Goal: Information Seeking & Learning: Get advice/opinions

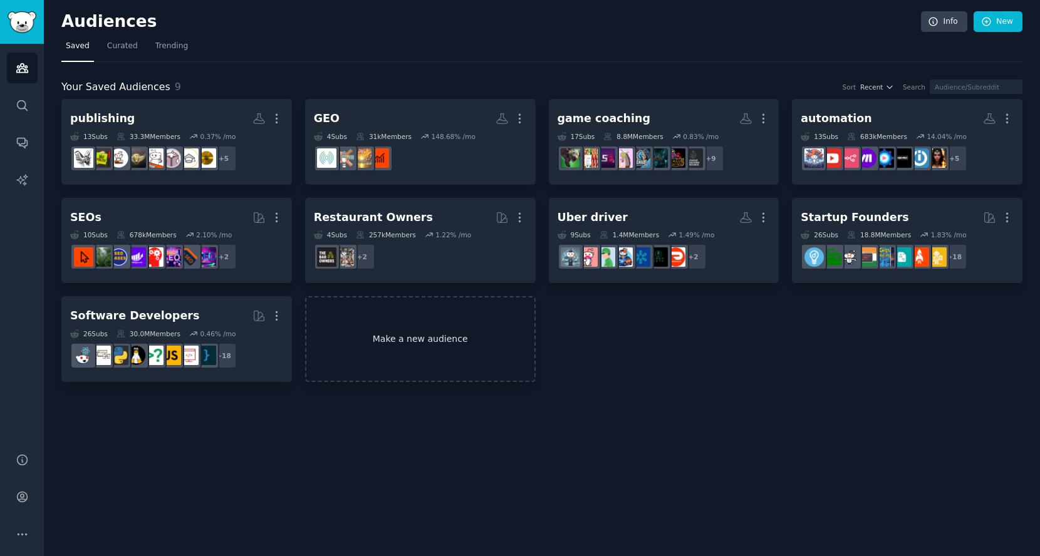
click at [413, 336] on link "Make a new audience" at bounding box center [420, 339] width 231 height 86
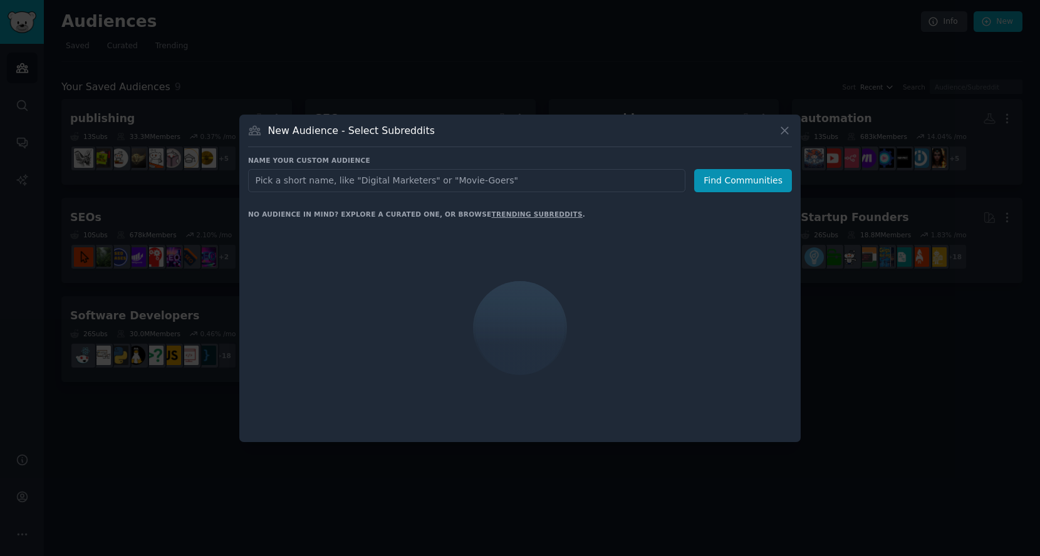
click at [413, 181] on input "text" at bounding box center [466, 180] width 437 height 23
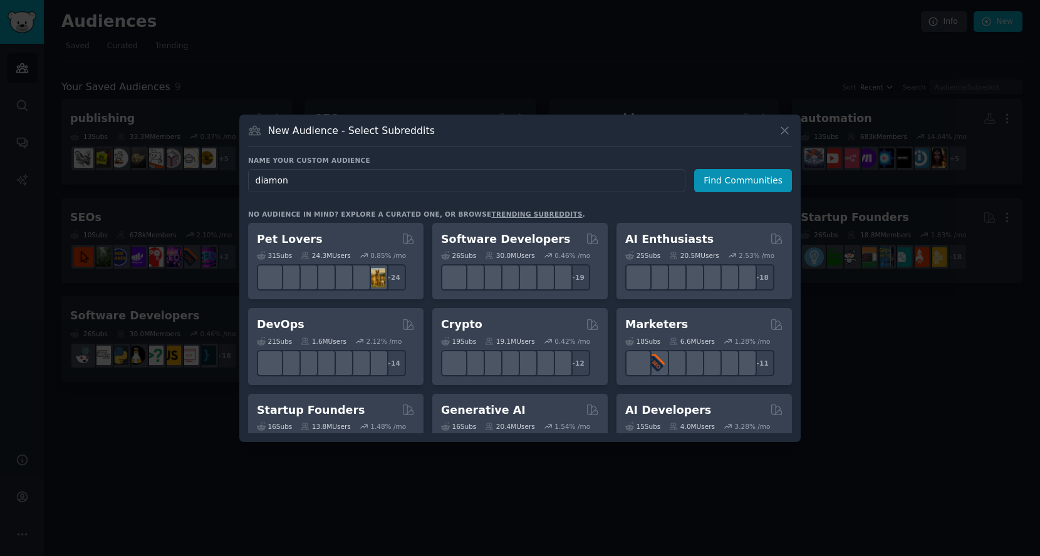
type input "diamond"
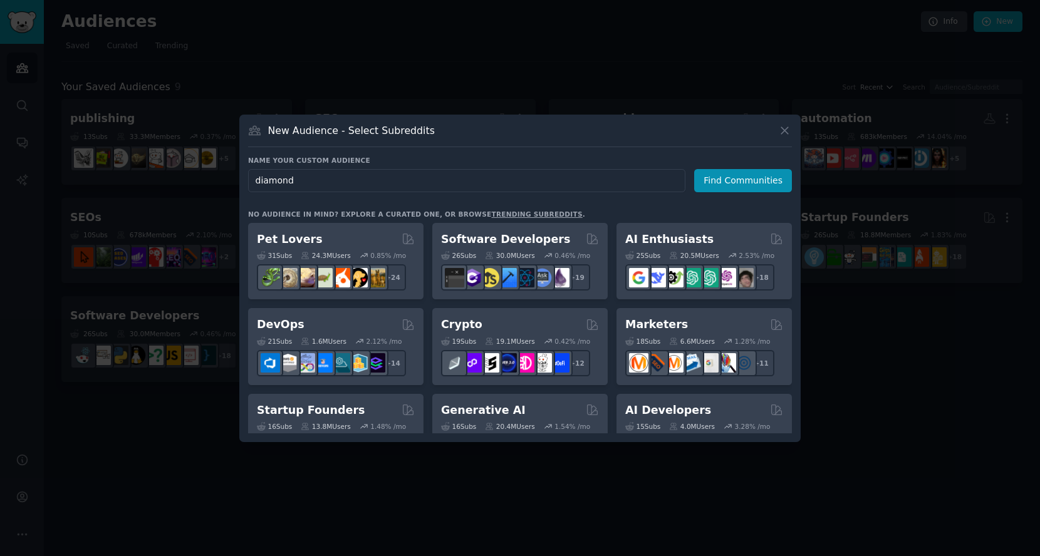
click button "Find Communities" at bounding box center [743, 180] width 98 height 23
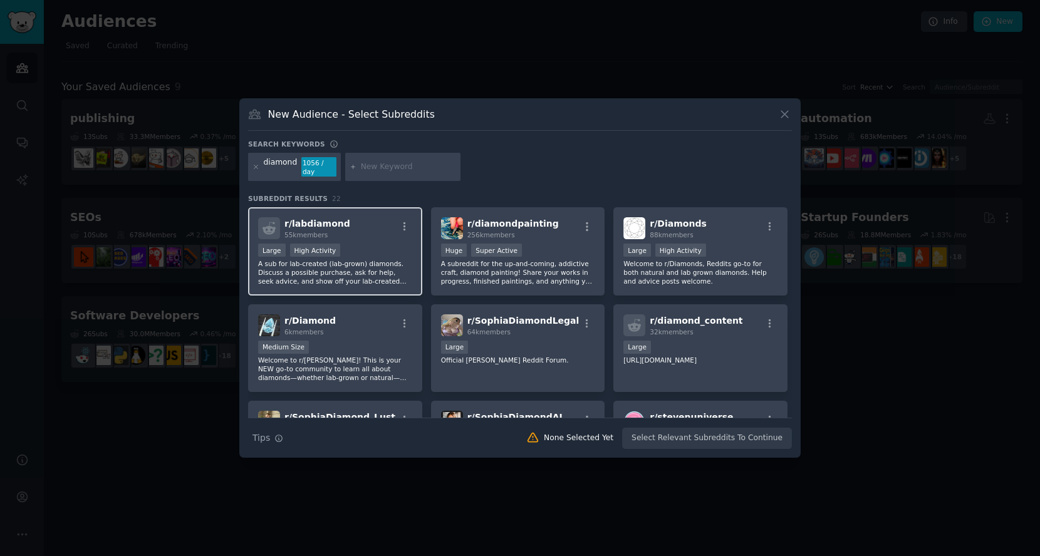
click at [364, 274] on p "A sub for lab-created (lab-grown) diamonds. Discuss a possible purchase, ask fo…" at bounding box center [335, 272] width 154 height 26
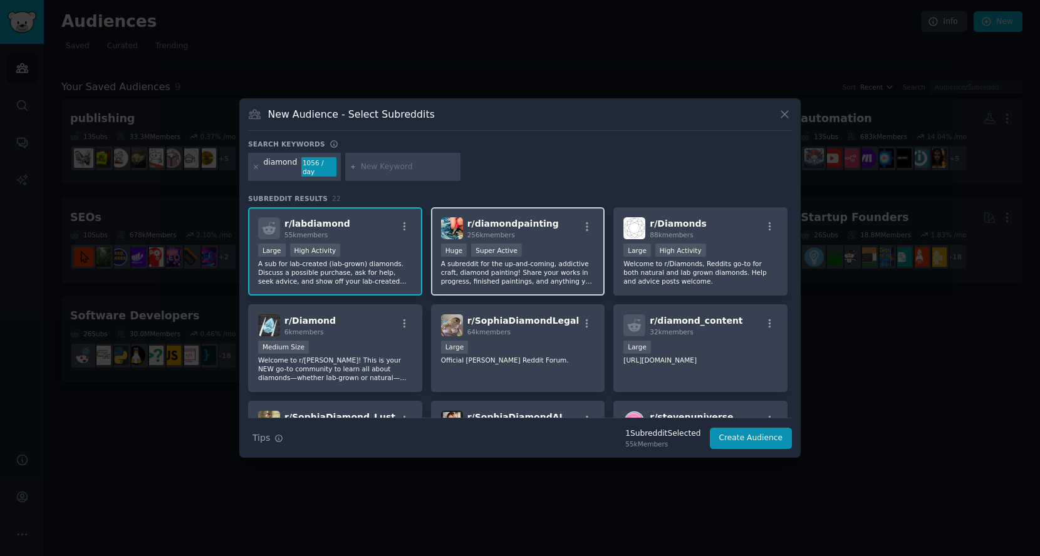
click at [558, 273] on p "A subreddit for the up-and-coming, addictive craft, diamond painting! Share you…" at bounding box center [518, 272] width 154 height 26
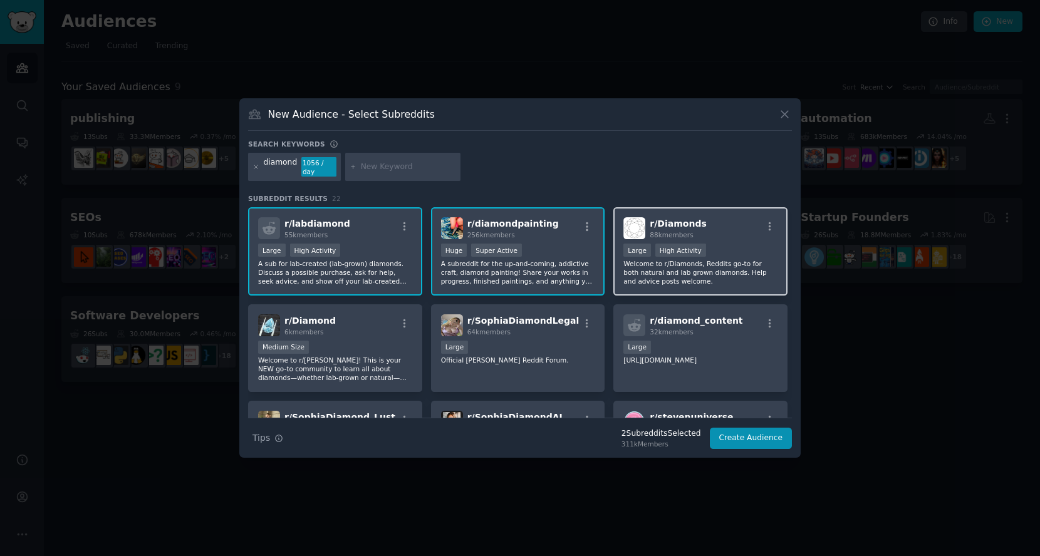
click at [692, 279] on p "Welcome to r/Diamonds, Reddits go-to for both natural and lab grown diamonds. H…" at bounding box center [700, 272] width 154 height 26
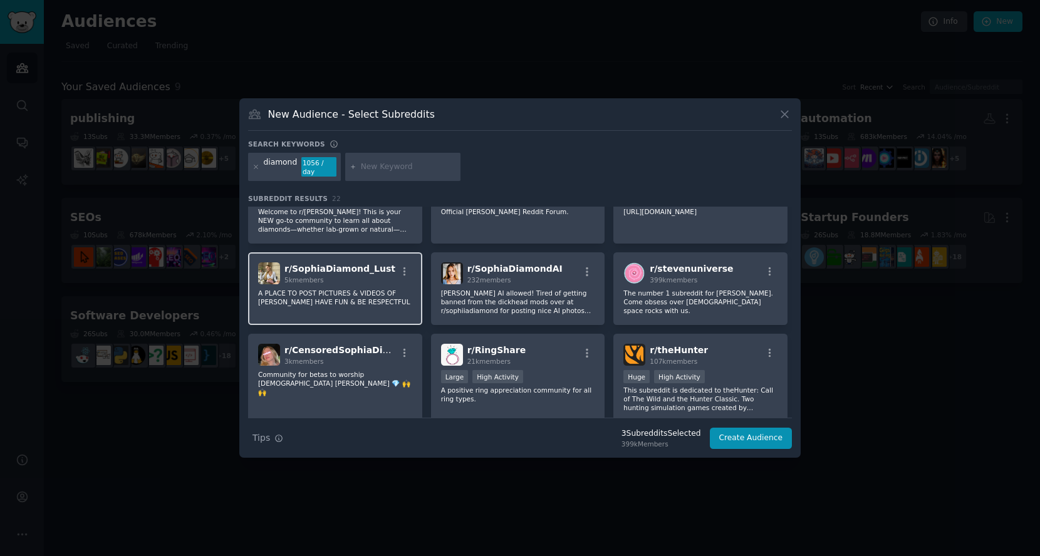
scroll to position [209, 0]
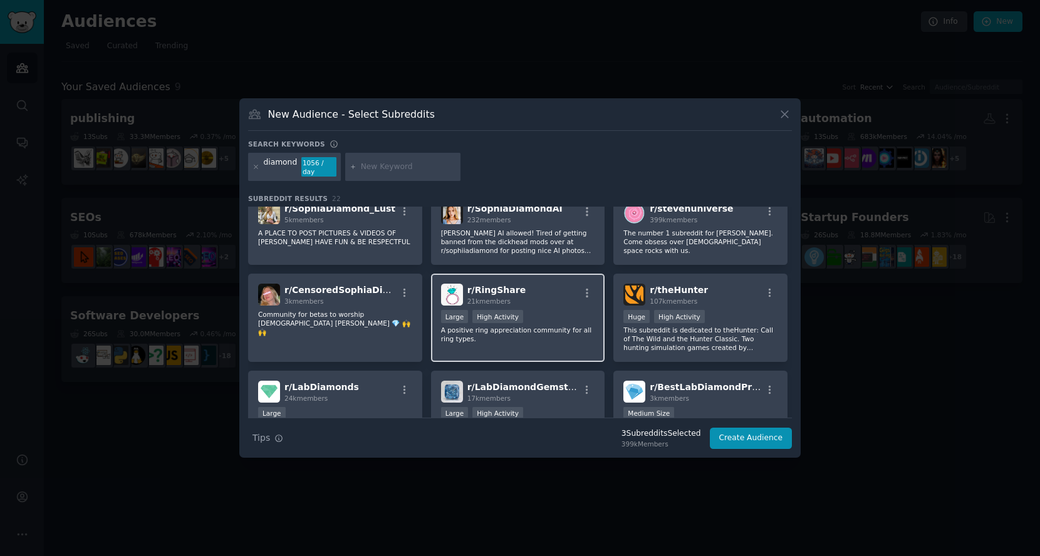
click at [552, 343] on div "r/ RingShare 21k members Large High Activity A positive ring appreciation commu…" at bounding box center [518, 318] width 174 height 88
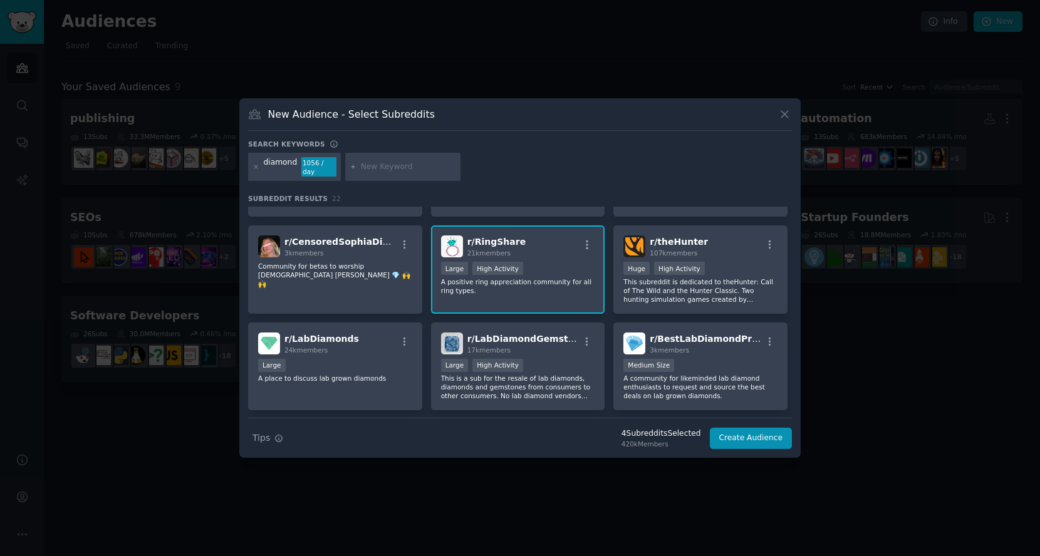
scroll to position [278, 0]
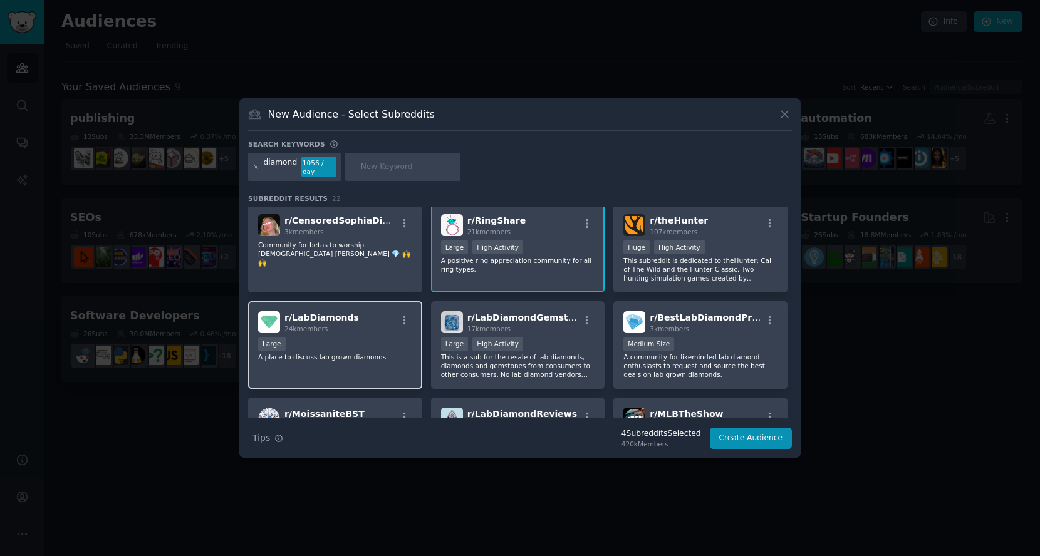
click at [371, 365] on div "r/ LabDiamonds 24k members Large A place to discuss lab grown diamonds" at bounding box center [335, 345] width 174 height 88
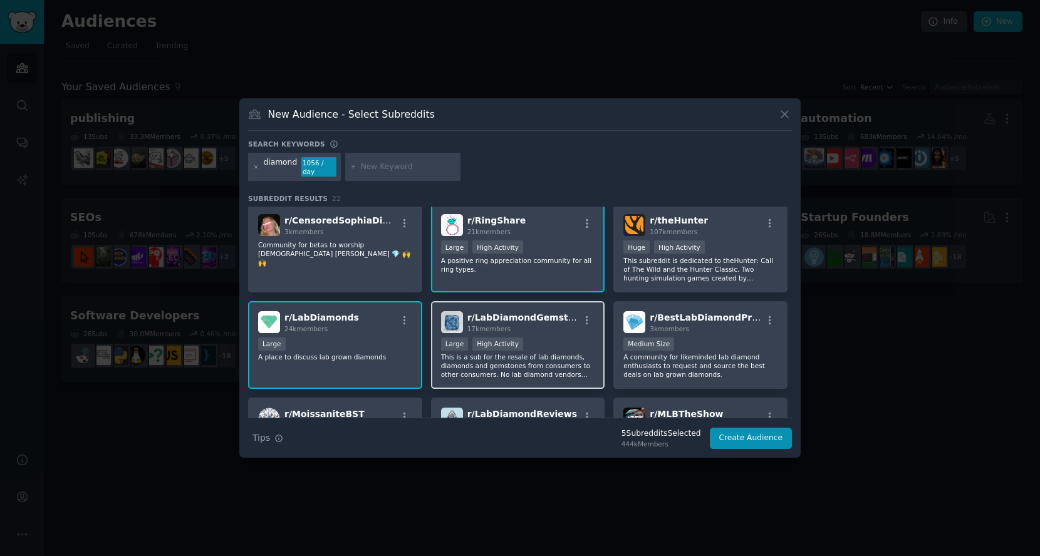
click at [485, 366] on p "This is a sub for the resale of lab diamonds, diamonds and gemstones from consu…" at bounding box center [518, 366] width 154 height 26
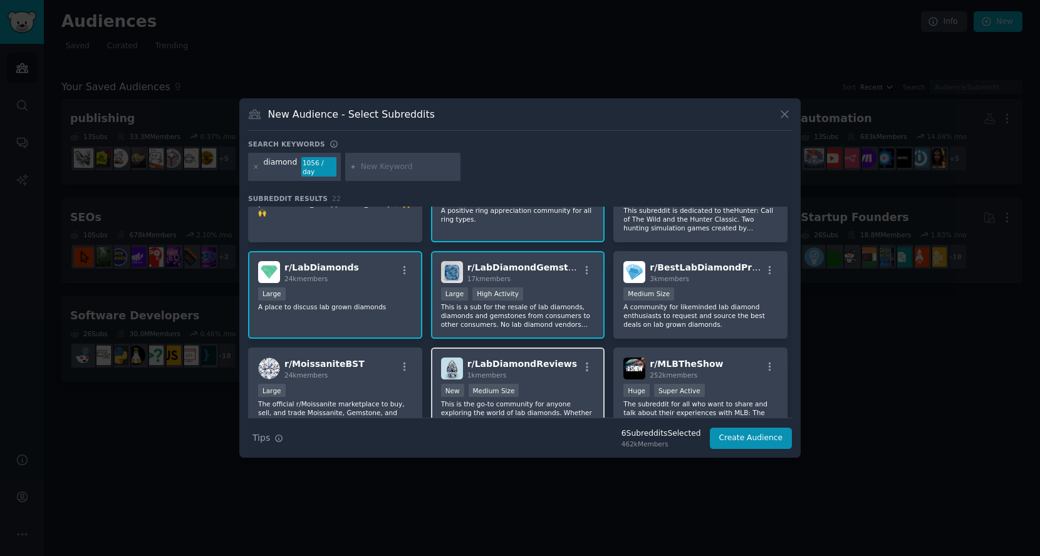
scroll to position [348, 0]
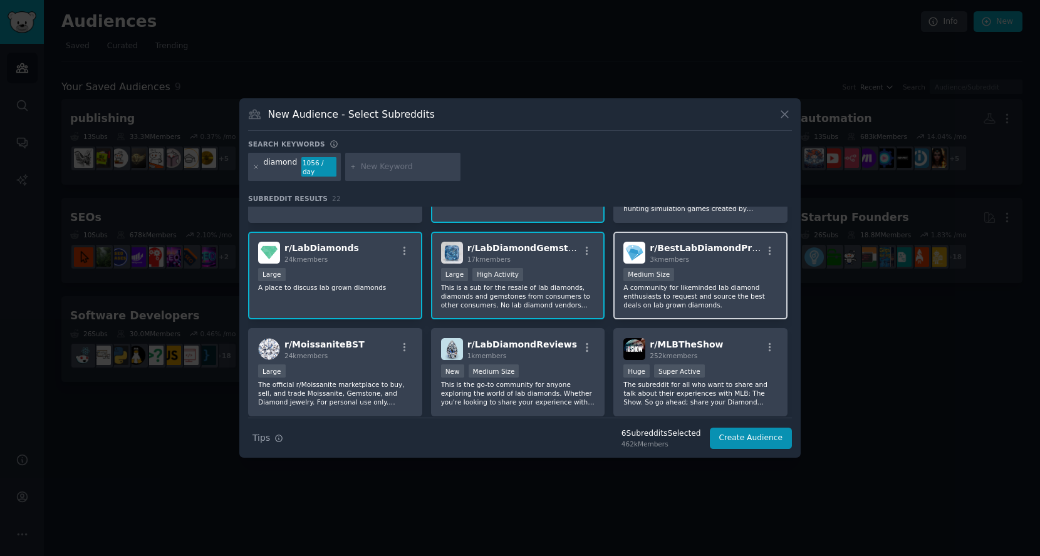
click at [727, 293] on p "A community for likeminded lab diamond enthusiasts to request and source the be…" at bounding box center [700, 296] width 154 height 26
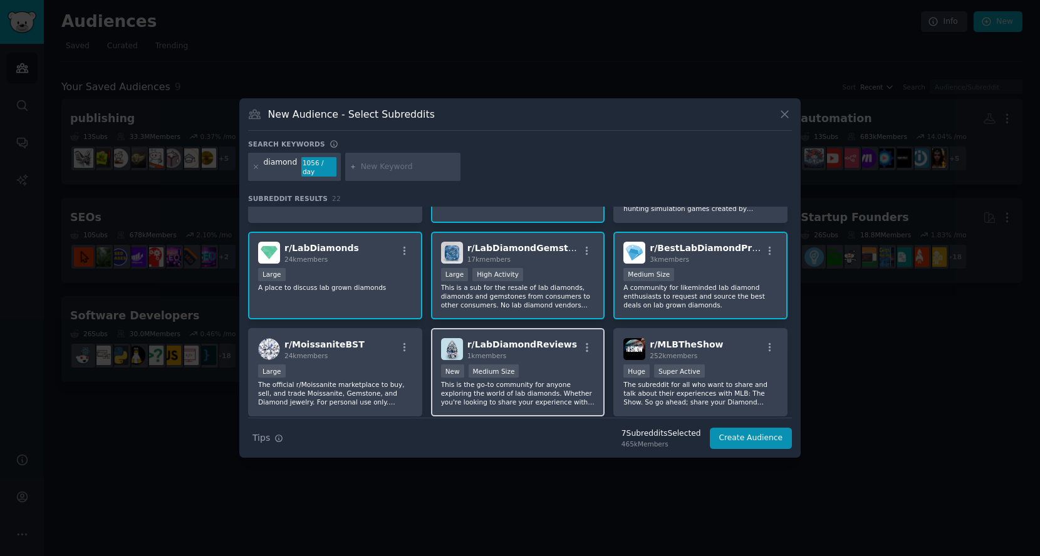
click at [571, 375] on div "New Medium Size" at bounding box center [518, 373] width 154 height 16
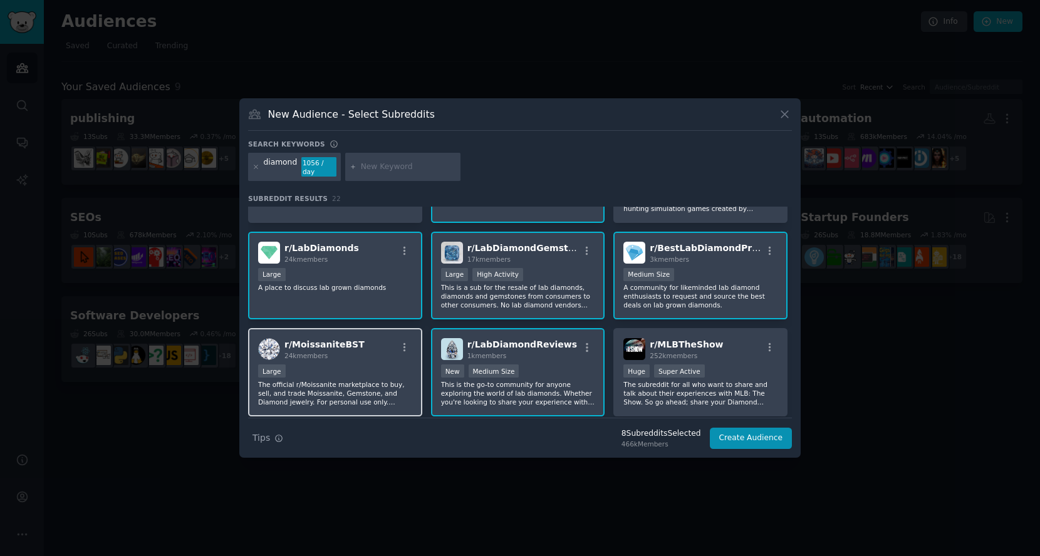
scroll to position [487, 0]
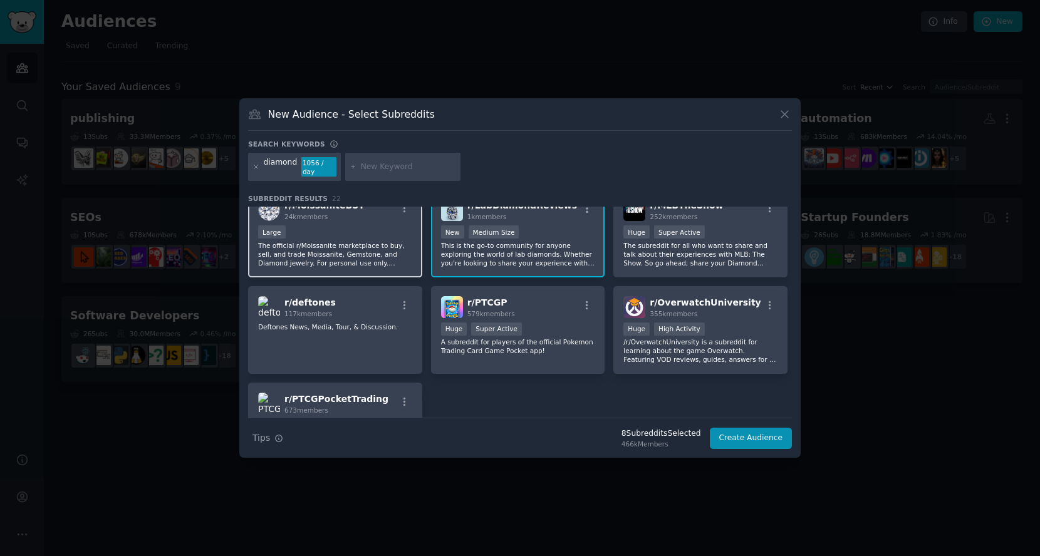
click at [371, 246] on p "The official r/Moissanite marketplace to buy, sell, and trade Moissanite, Gemst…" at bounding box center [335, 254] width 154 height 26
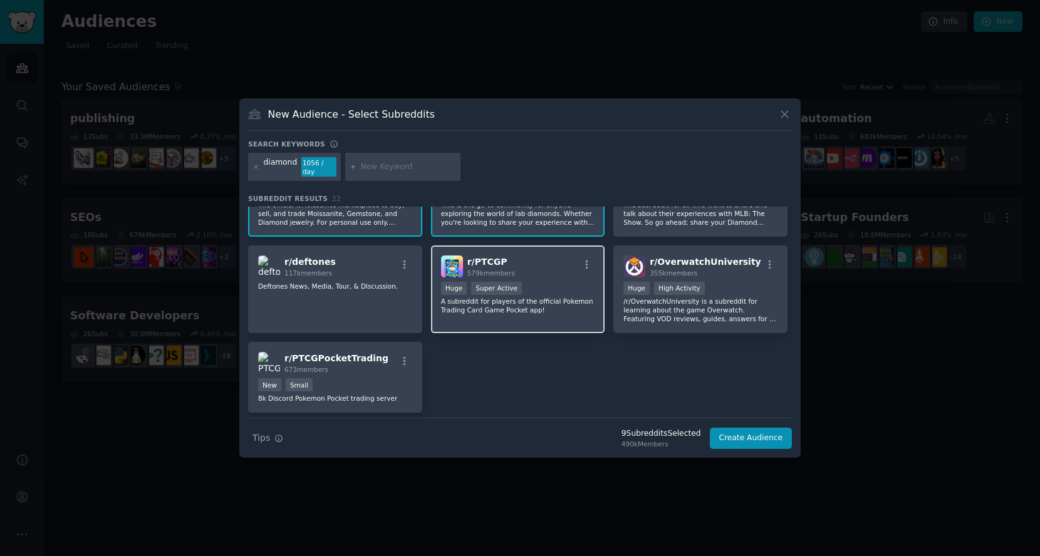
scroll to position [556, 0]
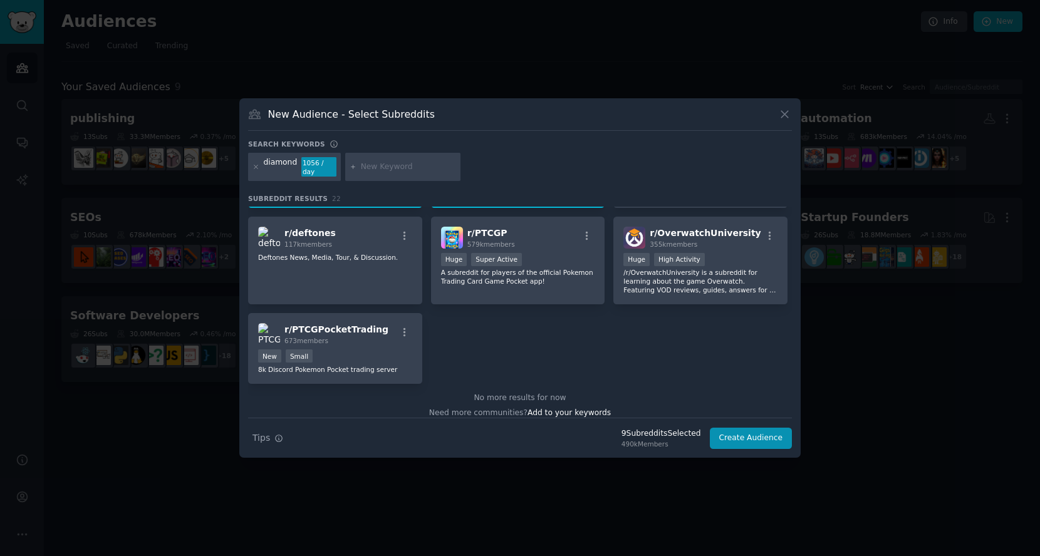
click at [373, 165] on input "text" at bounding box center [408, 167] width 95 height 11
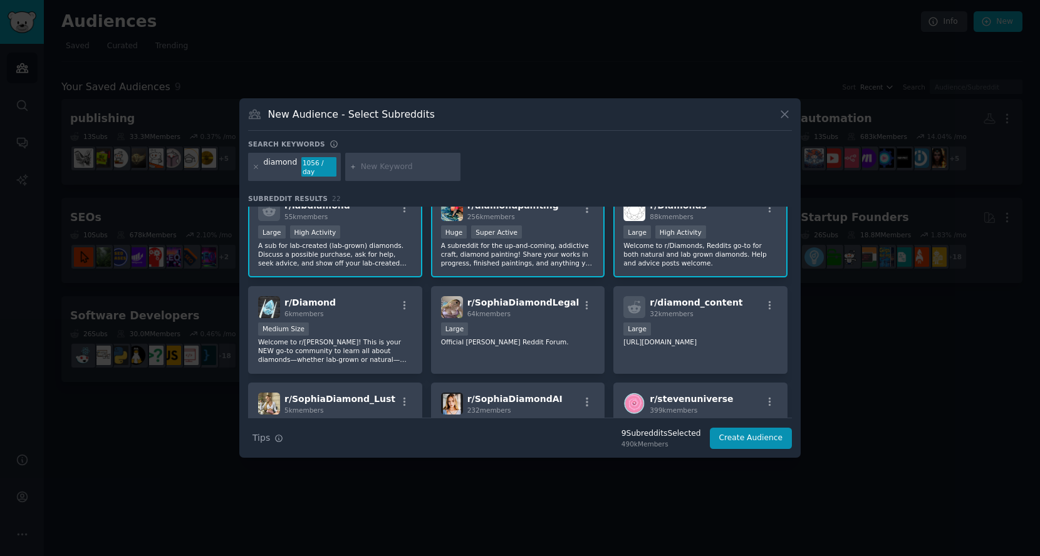
scroll to position [0, 0]
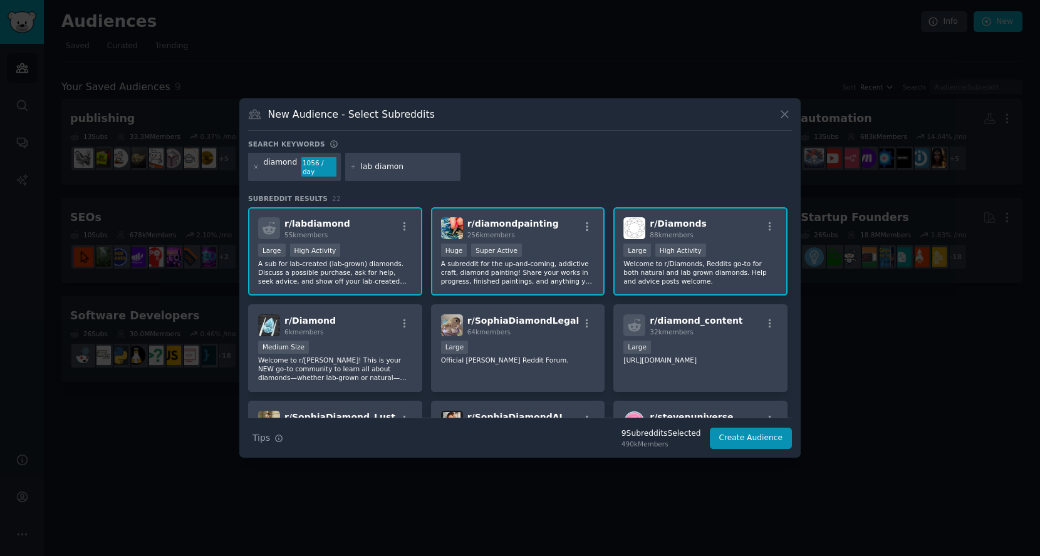
type input "lab diamond"
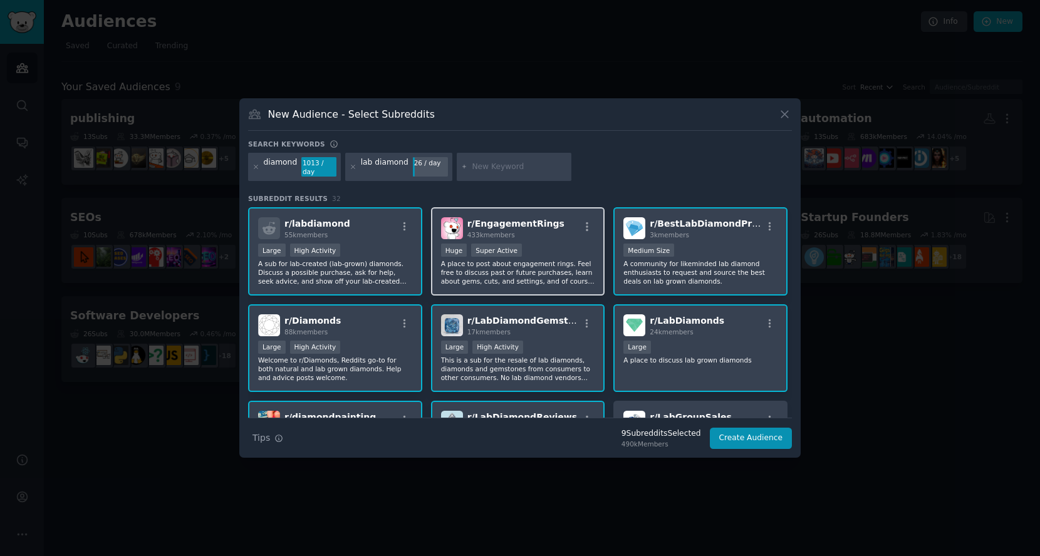
click at [570, 254] on div "Huge Super Active" at bounding box center [518, 252] width 154 height 16
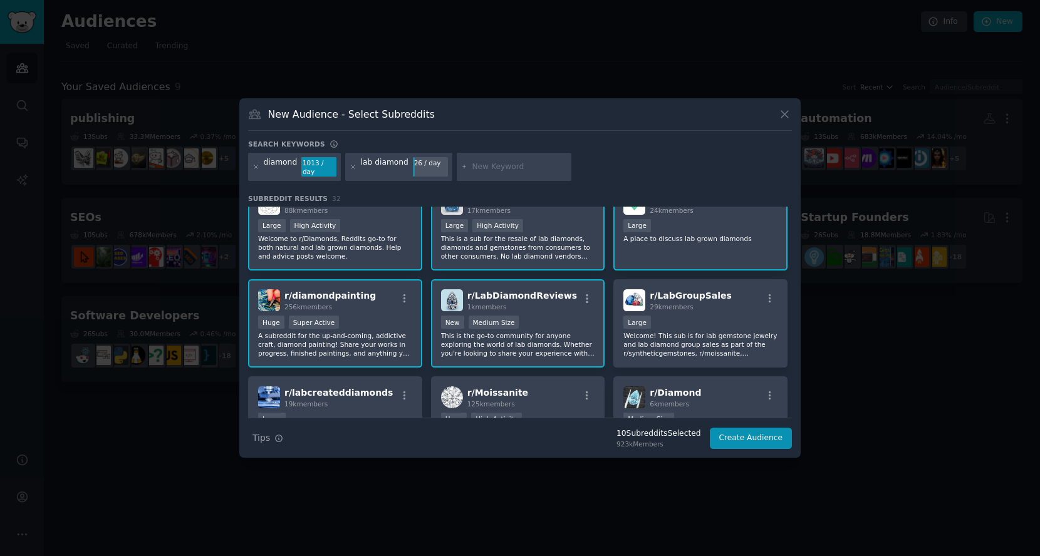
scroll to position [209, 0]
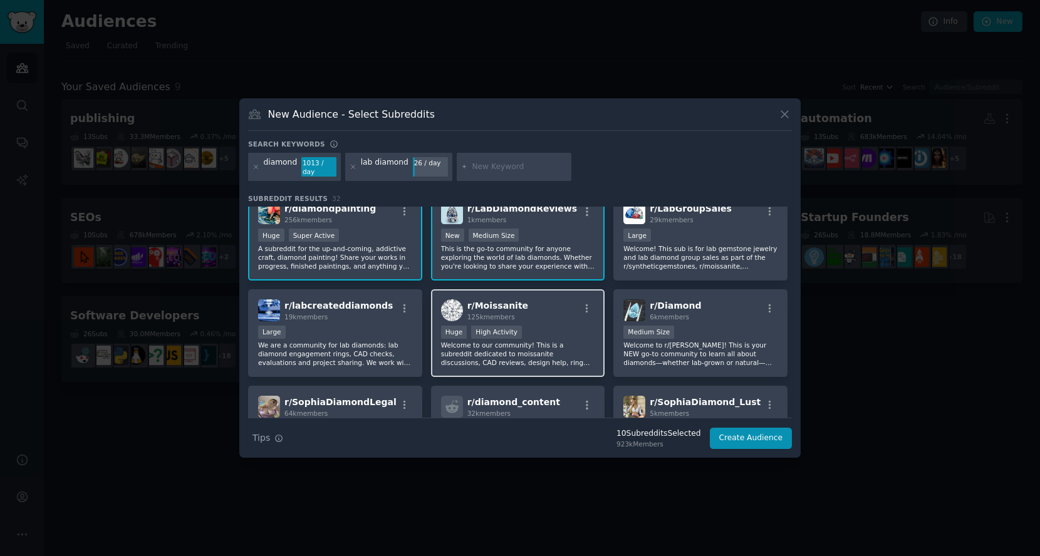
click at [544, 360] on p "Welcome to our community! This is a subreddit dedicated to moissanite discussio…" at bounding box center [518, 354] width 154 height 26
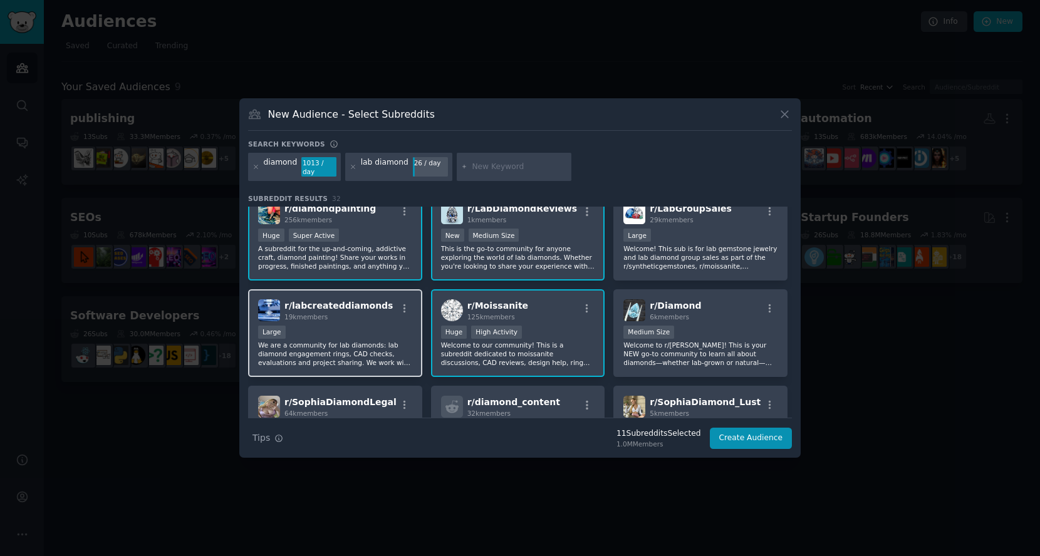
click at [374, 349] on p "We are a community for lab diamonds: lab diamond engagement rings, CAD checks, …" at bounding box center [335, 354] width 154 height 26
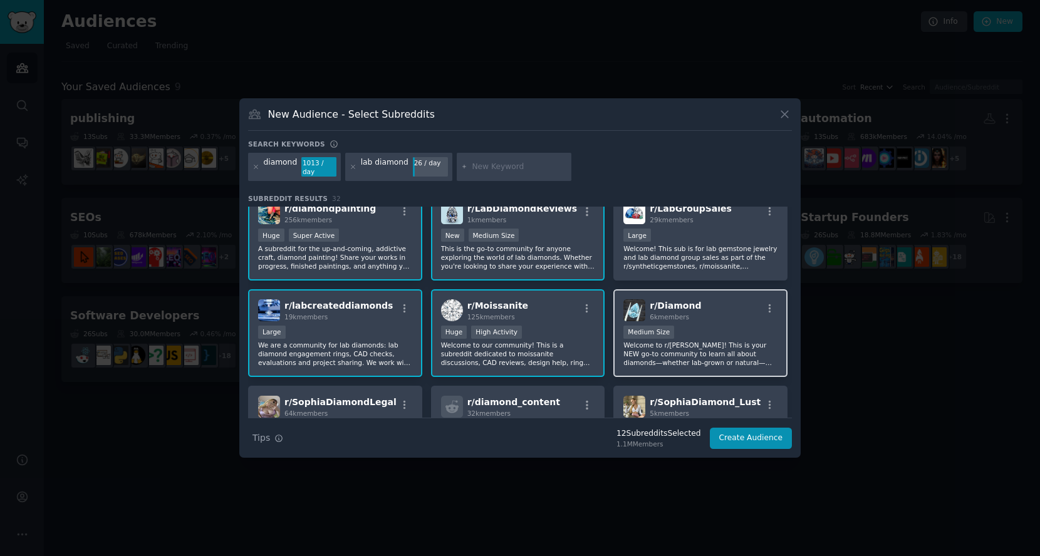
scroll to position [278, 0]
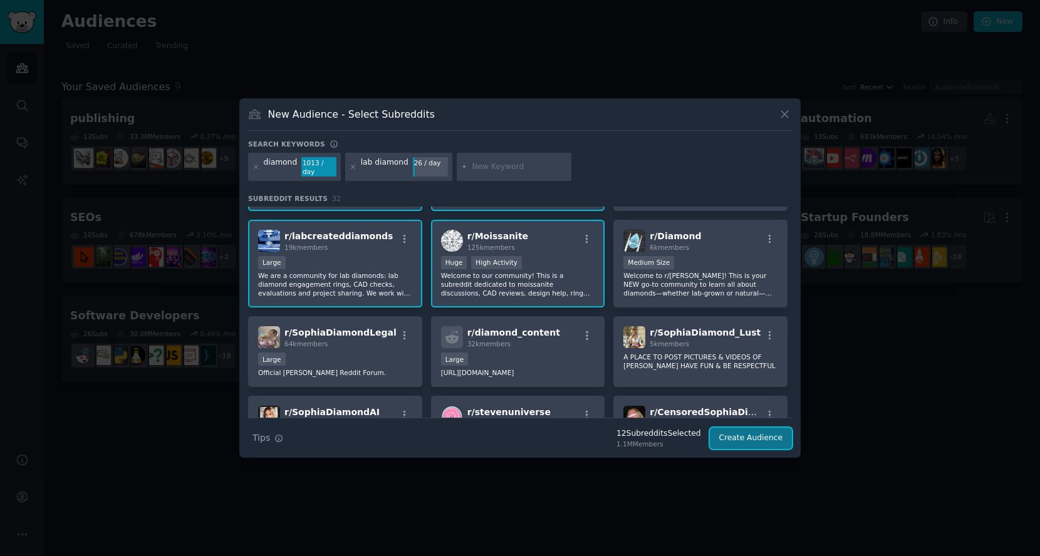
click at [730, 438] on button "Create Audience" at bounding box center [751, 438] width 83 height 21
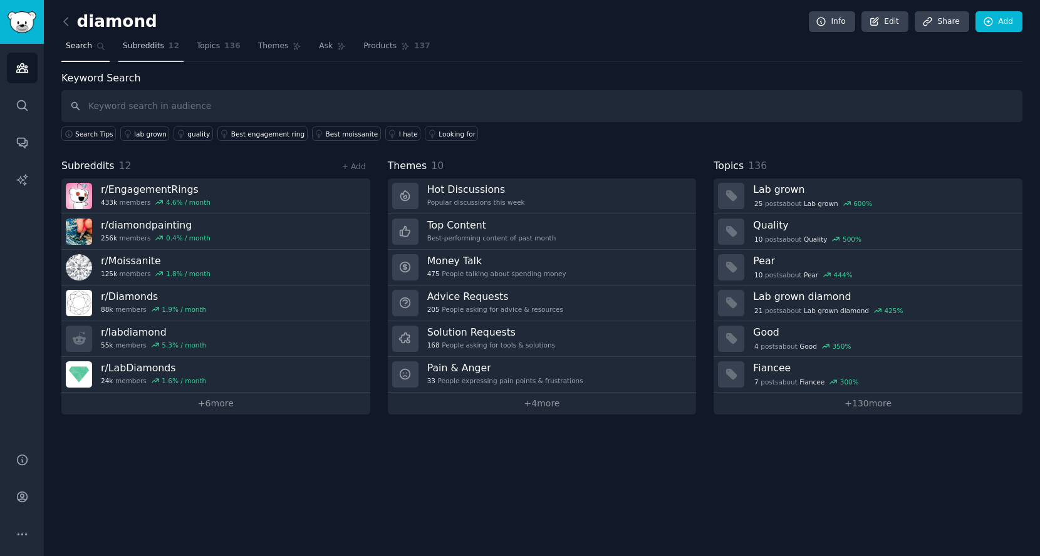
click at [150, 43] on span "Subreddits" at bounding box center [143, 46] width 41 height 11
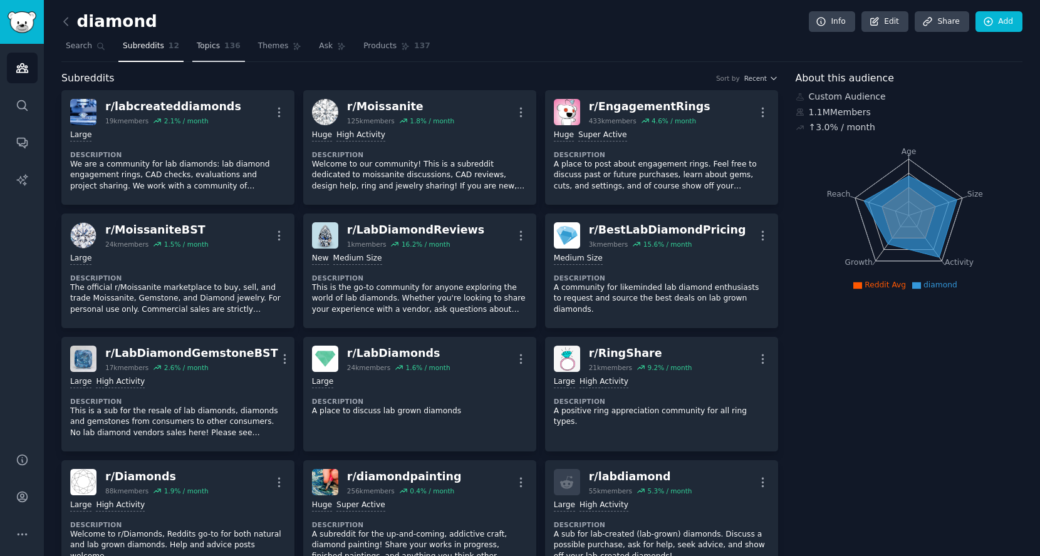
click at [224, 46] on span "136" at bounding box center [232, 46] width 16 height 11
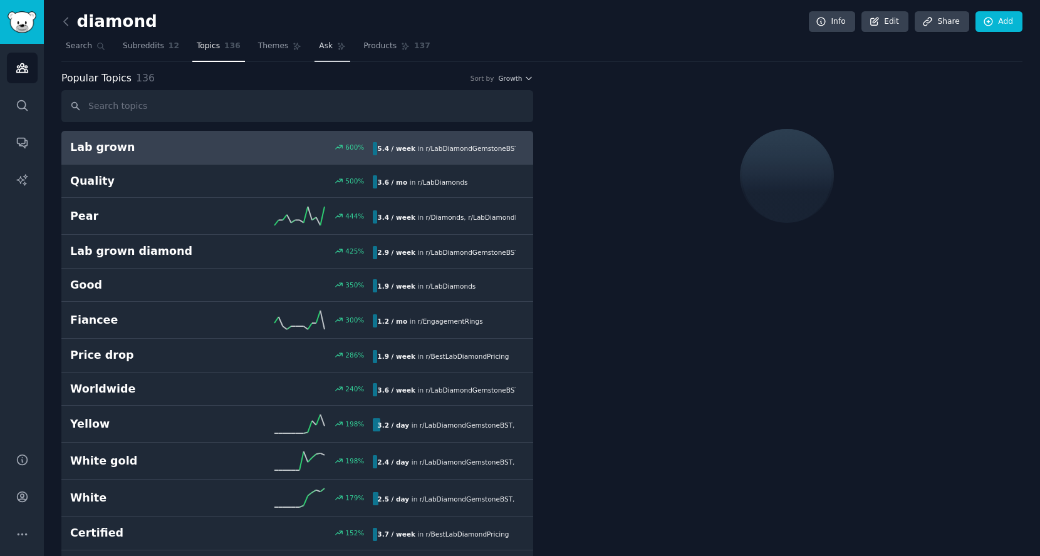
click at [319, 45] on span "Ask" at bounding box center [326, 46] width 14 height 11
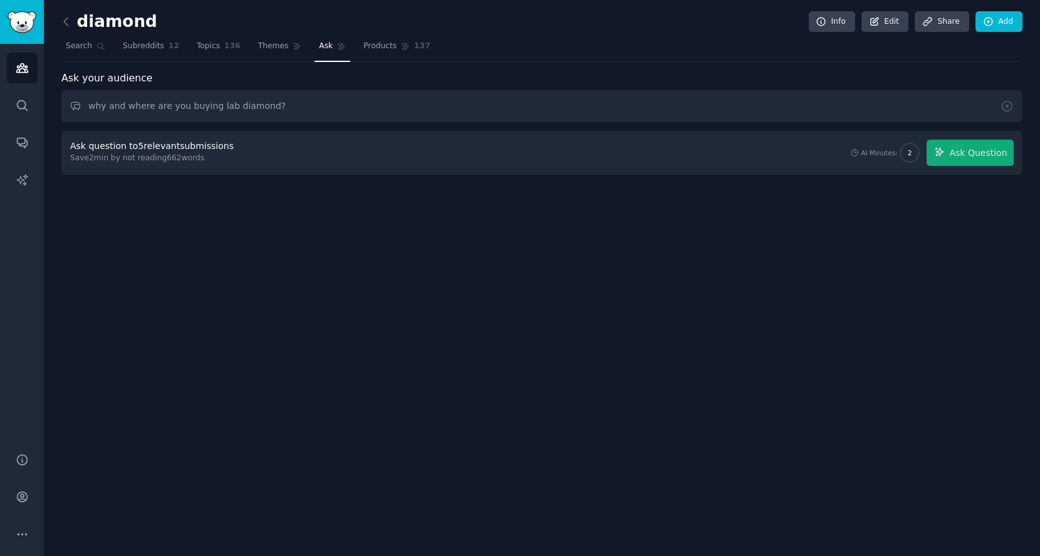
drag, startPoint x: 345, startPoint y: 110, endPoint x: 0, endPoint y: 110, distance: 345.1
click at [0, 110] on div "Advanced Search Audiences Search Conversations AI Reports Help Account More dia…" at bounding box center [520, 278] width 1040 height 556
click at [244, 110] on input "why and where are you buying lab diamond?" at bounding box center [541, 106] width 961 height 32
drag, startPoint x: 127, startPoint y: 104, endPoint x: 71, endPoint y: 104, distance: 55.7
click at [71, 104] on input "why and where are you buying lab diamond?" at bounding box center [541, 106] width 961 height 32
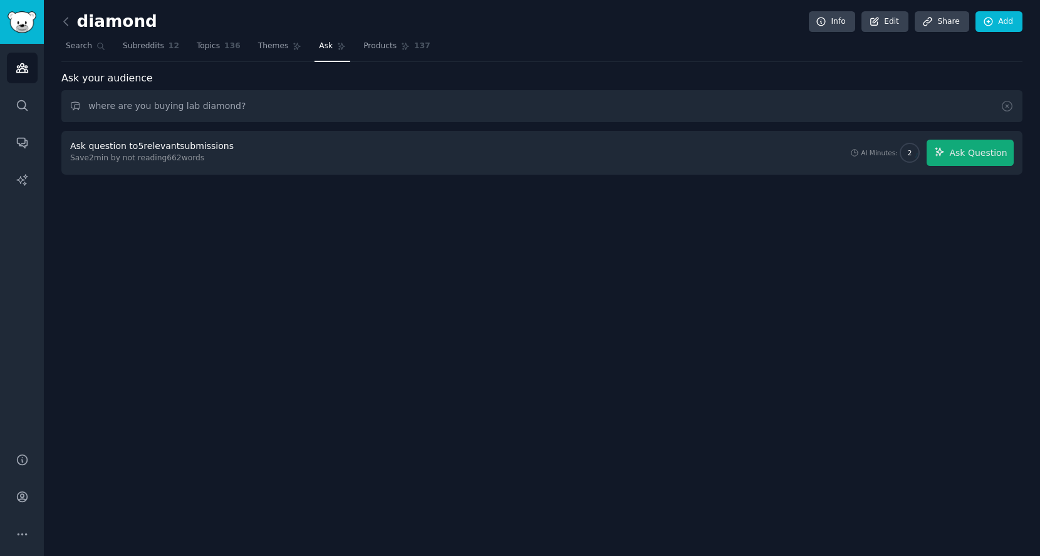
click at [396, 106] on input "where are you buying lab diamond?" at bounding box center [541, 106] width 961 height 32
click at [311, 110] on input "where are you buying lab diamond?" at bounding box center [541, 106] width 961 height 32
drag, startPoint x: 89, startPoint y: 104, endPoint x: 246, endPoint y: 103, distance: 156.6
click at [246, 103] on input "where are you buying lab diamond?" at bounding box center [541, 106] width 961 height 32
type input "w"
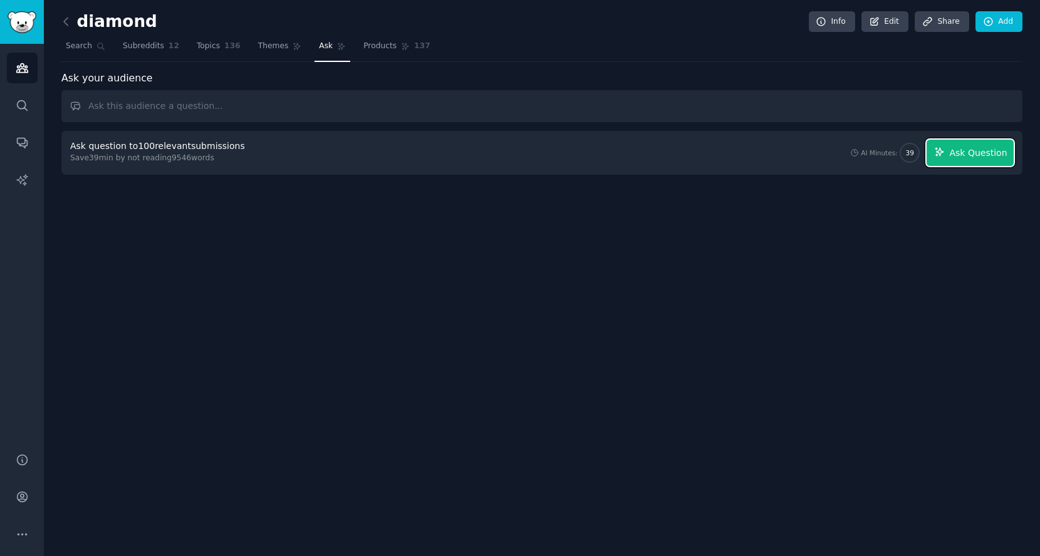
click at [968, 147] on span "Ask Question" at bounding box center [978, 153] width 58 height 13
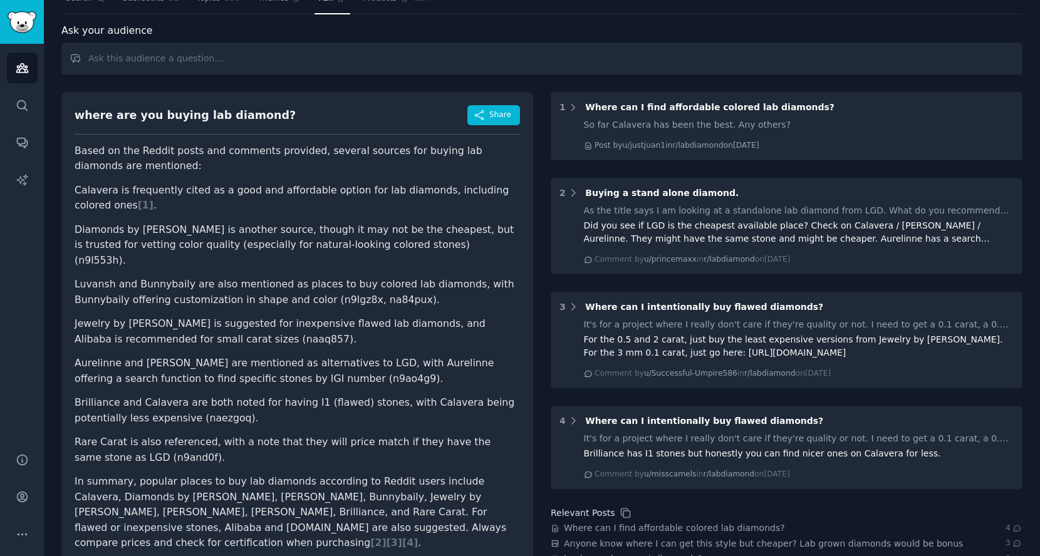
scroll to position [70, 0]
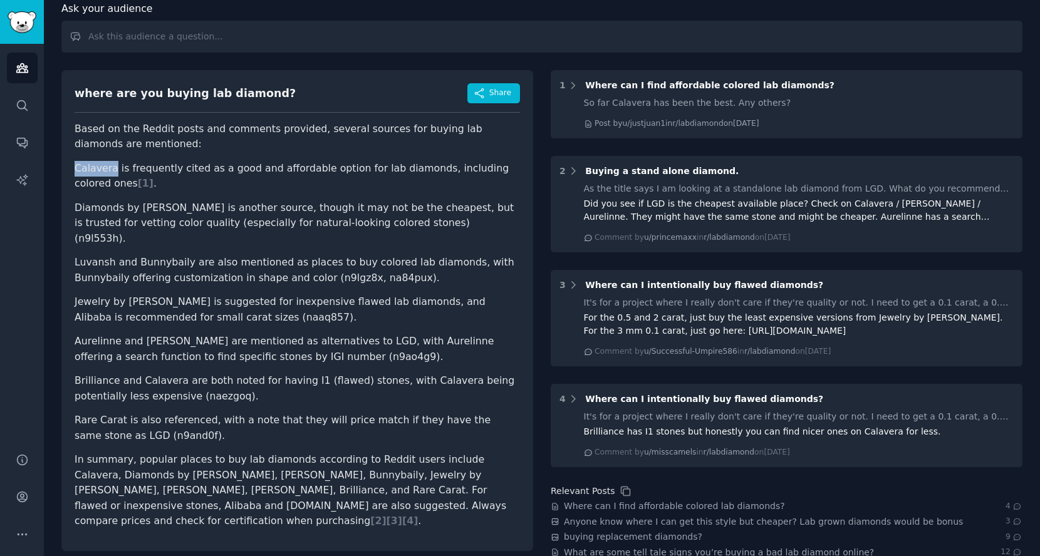
drag, startPoint x: 75, startPoint y: 172, endPoint x: 114, endPoint y: 170, distance: 38.9
click at [114, 170] on li "Calavera is frequently cited as a good and affordable option for lab diamonds, …" at bounding box center [297, 176] width 445 height 31
click at [127, 213] on li "Diamonds by [PERSON_NAME] is another source, though it may not be the cheapest,…" at bounding box center [297, 223] width 445 height 46
click at [75, 201] on li "Diamonds by [PERSON_NAME] is another source, though it may not be the cheapest,…" at bounding box center [297, 223] width 445 height 46
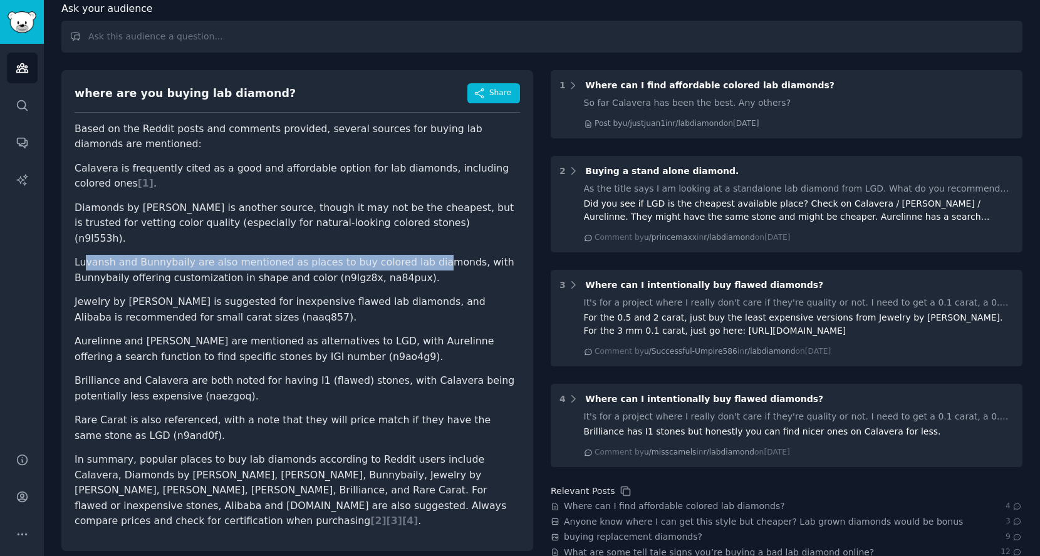
drag, startPoint x: 85, startPoint y: 251, endPoint x: 438, endPoint y: 251, distance: 353.3
click at [438, 255] on li "Luvansh and Bunnybaily are also mentioned as places to buy colored lab diamonds…" at bounding box center [297, 270] width 445 height 31
click at [77, 294] on li "Jewelry by [PERSON_NAME] is suggested for inexpensive flawed lab diamonds, and …" at bounding box center [297, 309] width 445 height 31
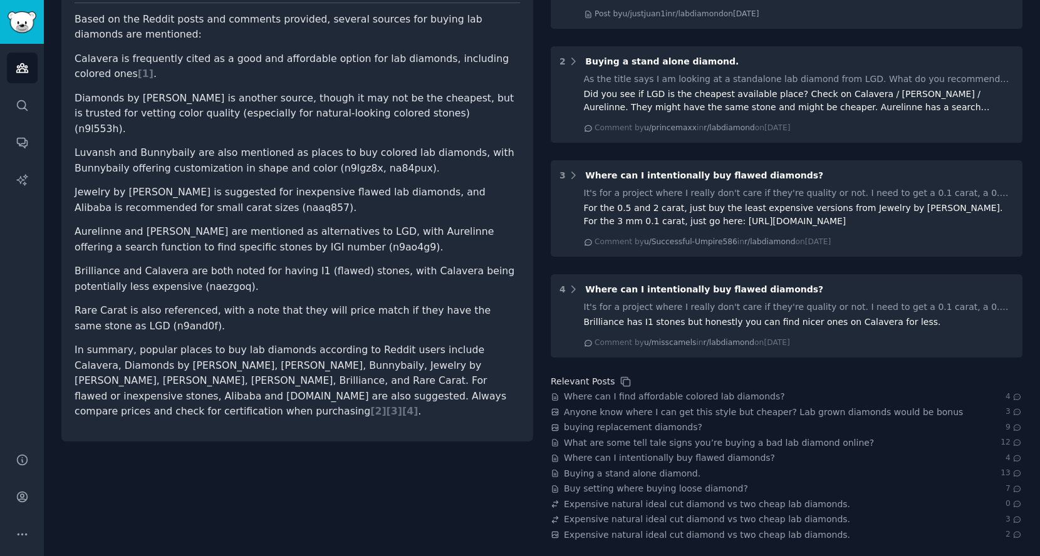
scroll to position [180, 0]
click at [714, 391] on span "Where can I find affordable colored lab diamonds?" at bounding box center [674, 395] width 221 height 13
